Goal: Navigation & Orientation: Find specific page/section

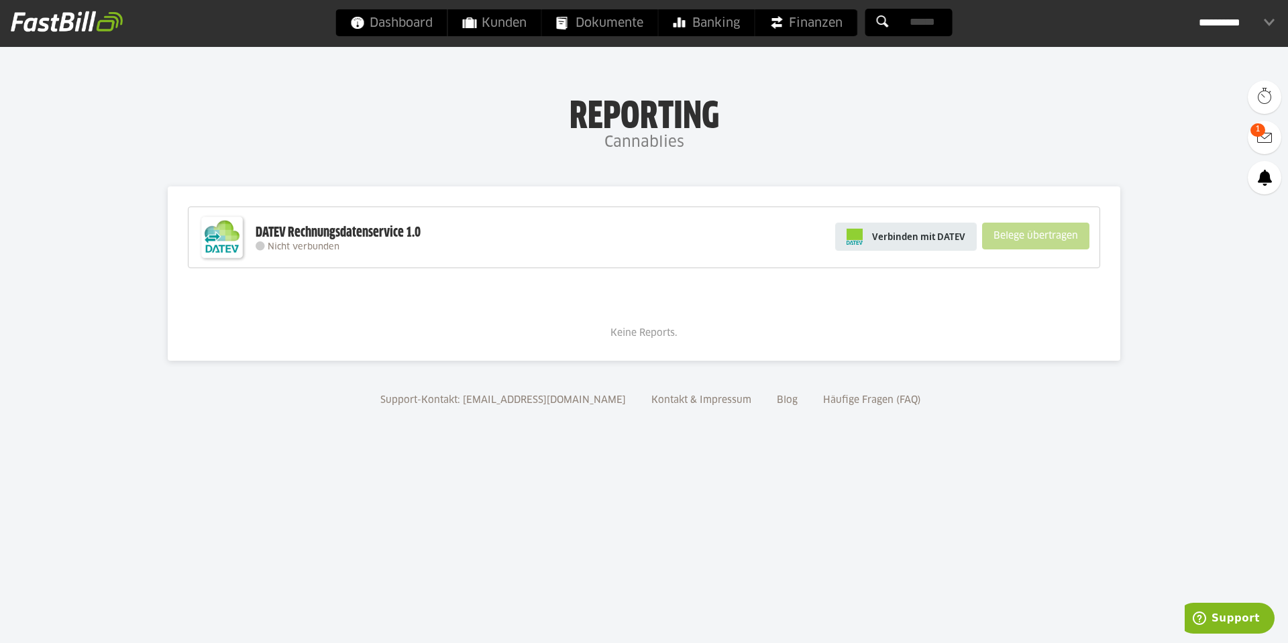
click at [860, 244] on img at bounding box center [855, 237] width 16 height 16
